Goal: Transaction & Acquisition: Purchase product/service

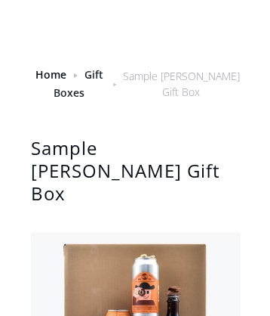
click at [102, 74] on link "Gift Boxes" at bounding box center [79, 83] width 50 height 32
